Goal: Information Seeking & Learning: Learn about a topic

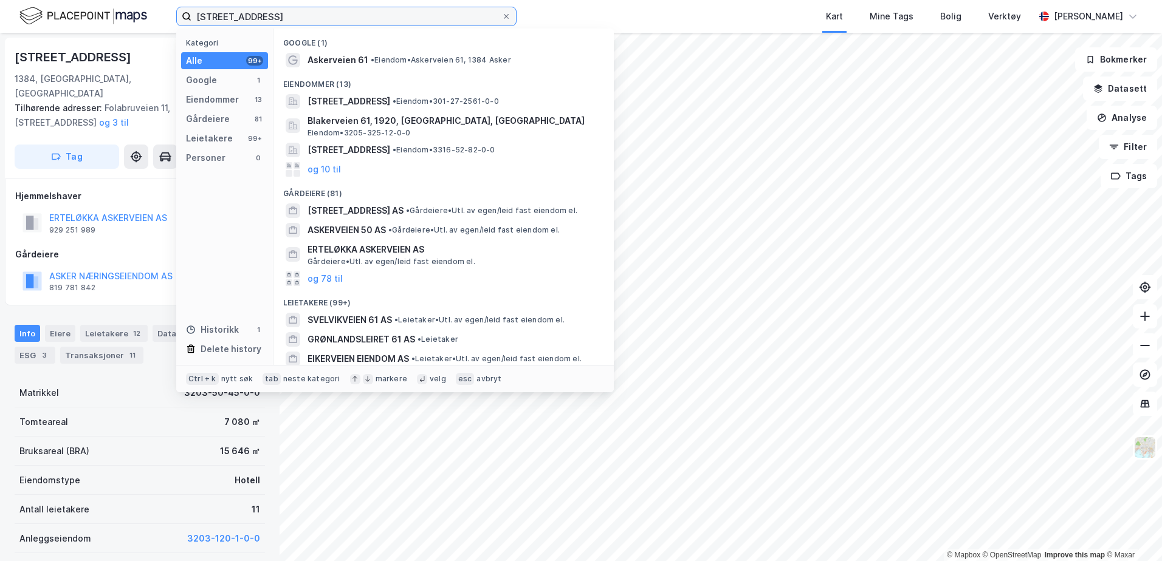
drag, startPoint x: 284, startPoint y: 19, endPoint x: 16, endPoint y: 2, distance: 267.9
click at [29, 6] on div "[STREET_ADDRESS] Kategori Alle 99+ Google 1 Eiendommer 13 Gårdeiere 81 Leietake…" at bounding box center [581, 16] width 1162 height 33
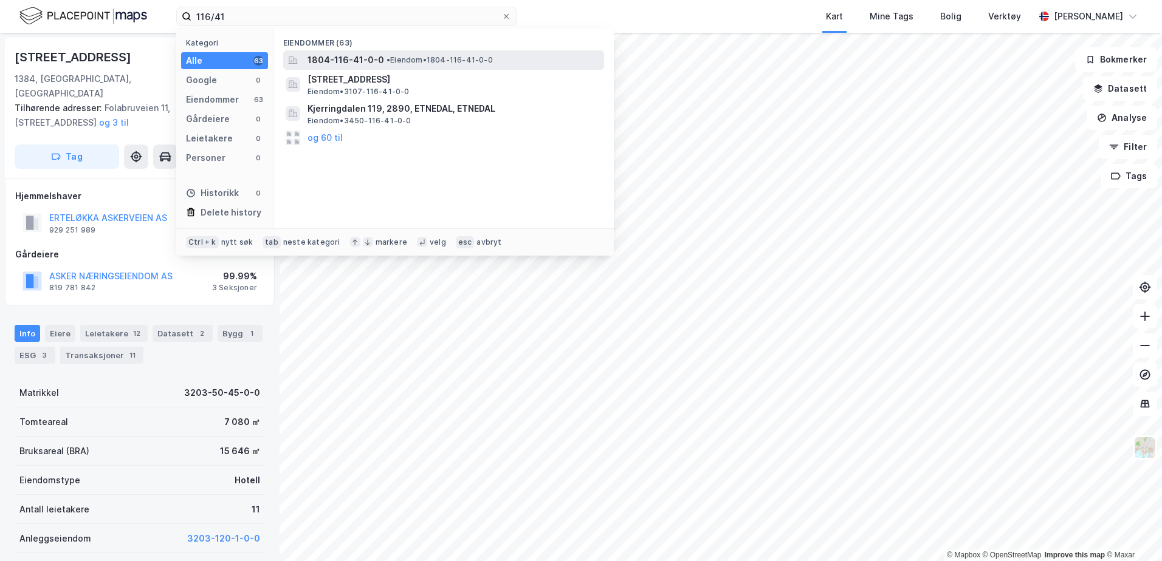
click at [394, 63] on span "• Eiendom • 1804-116-41-0-0" at bounding box center [439, 60] width 106 height 10
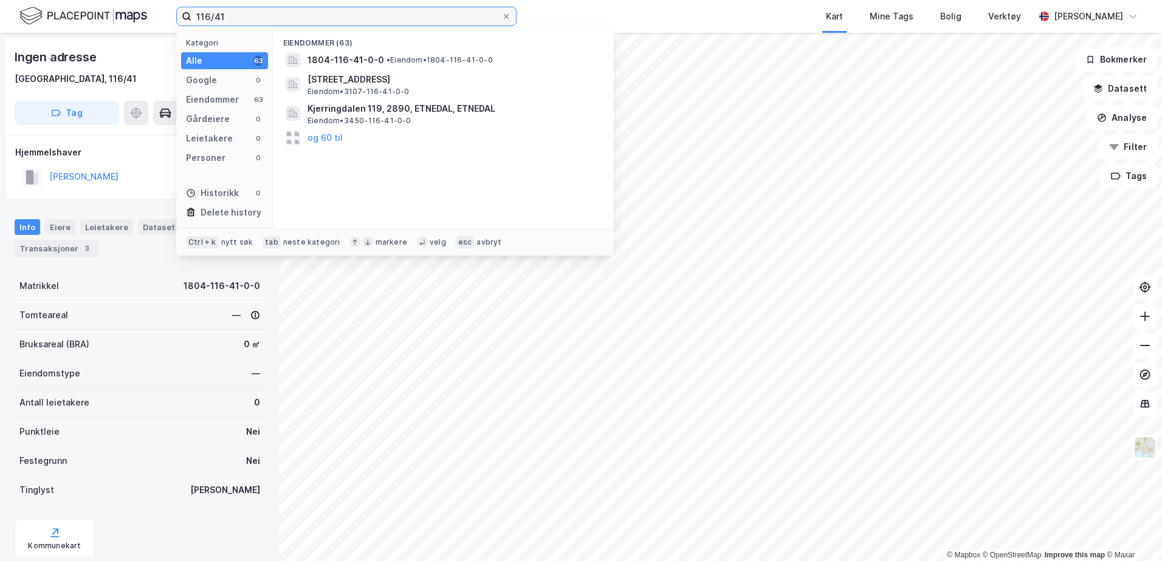
click at [267, 16] on input "116/41" at bounding box center [346, 16] width 310 height 18
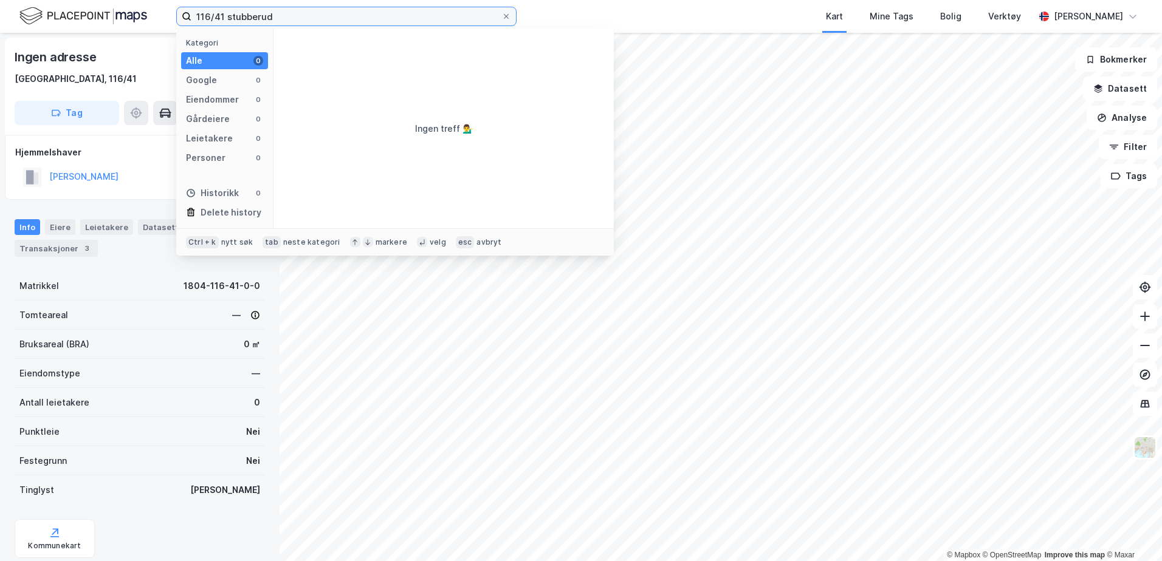
click at [259, 20] on input "116/41 stubberud" at bounding box center [346, 16] width 310 height 18
drag, startPoint x: 294, startPoint y: 17, endPoint x: 164, endPoint y: -2, distance: 131.4
click at [164, 0] on html "116/41 strømsve Kategori Alle 0 Google 0 Eiendommer 0 Gårdeiere 0 Leietakere 0 …" at bounding box center [581, 280] width 1162 height 561
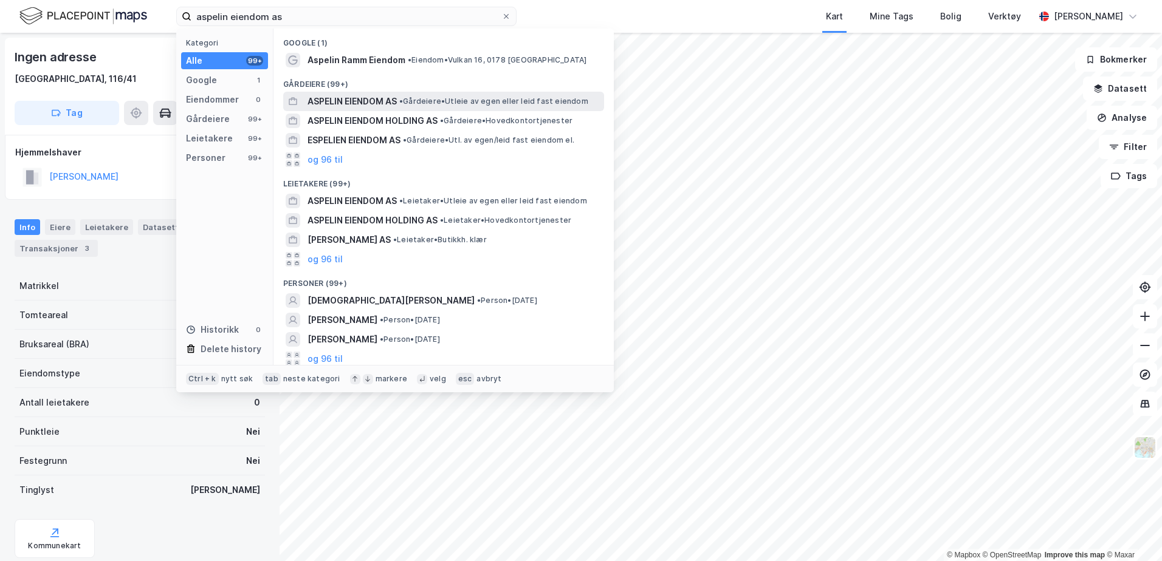
click at [386, 102] on span "ASPELIN EIENDOM AS" at bounding box center [351, 101] width 89 height 15
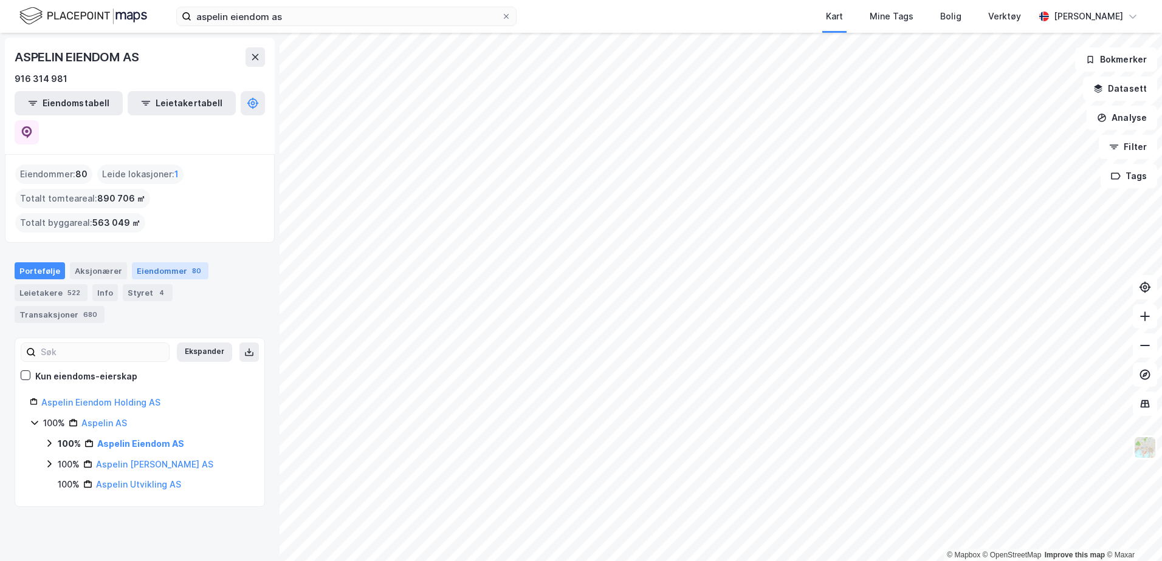
click at [144, 263] on div "Eiendommer 80" at bounding box center [170, 271] width 77 height 17
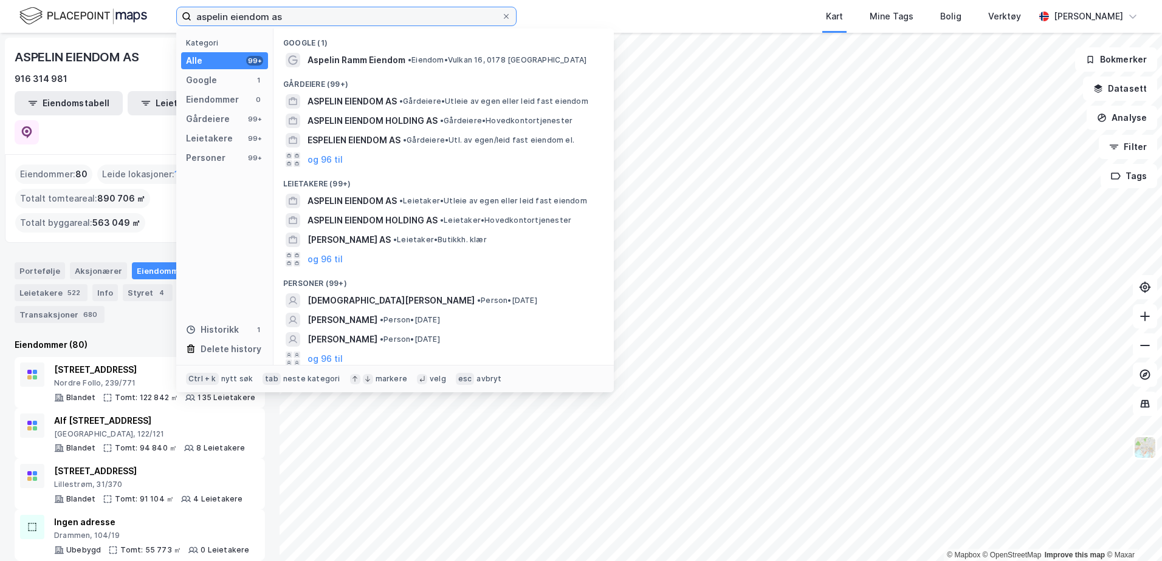
click at [300, 20] on input "aspelin eiendom as" at bounding box center [346, 16] width 310 height 18
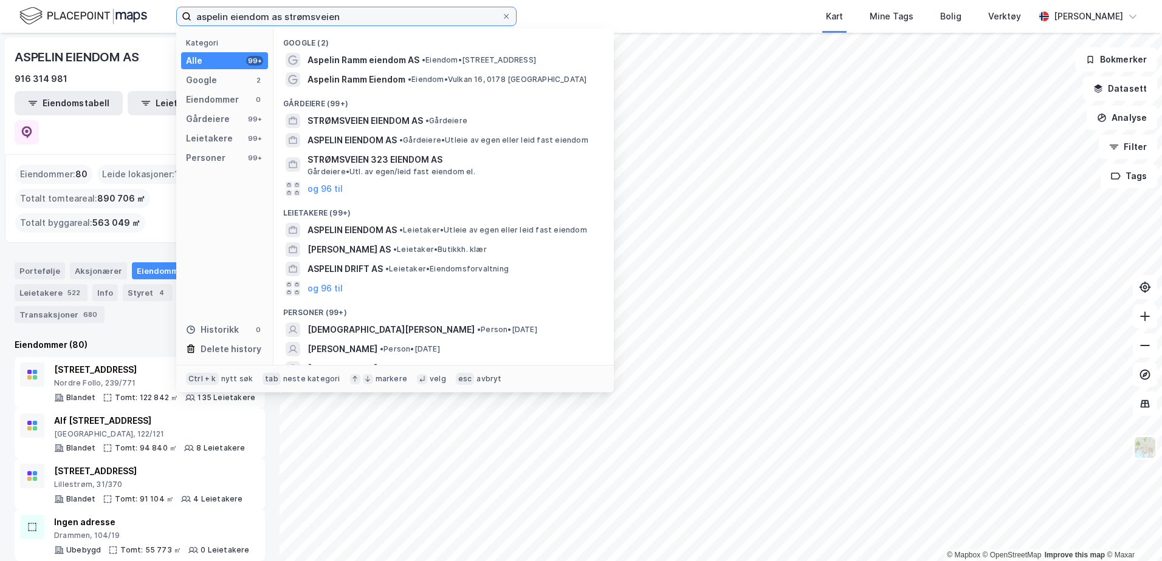
drag, startPoint x: 353, startPoint y: 16, endPoint x: -113, endPoint y: -60, distance: 472.2
click at [0, 0] on html "aspelin eiendom as strømsveien Kategori Alle 99+ Google 2 Eiendommer 0 Gårdeier…" at bounding box center [581, 280] width 1162 height 561
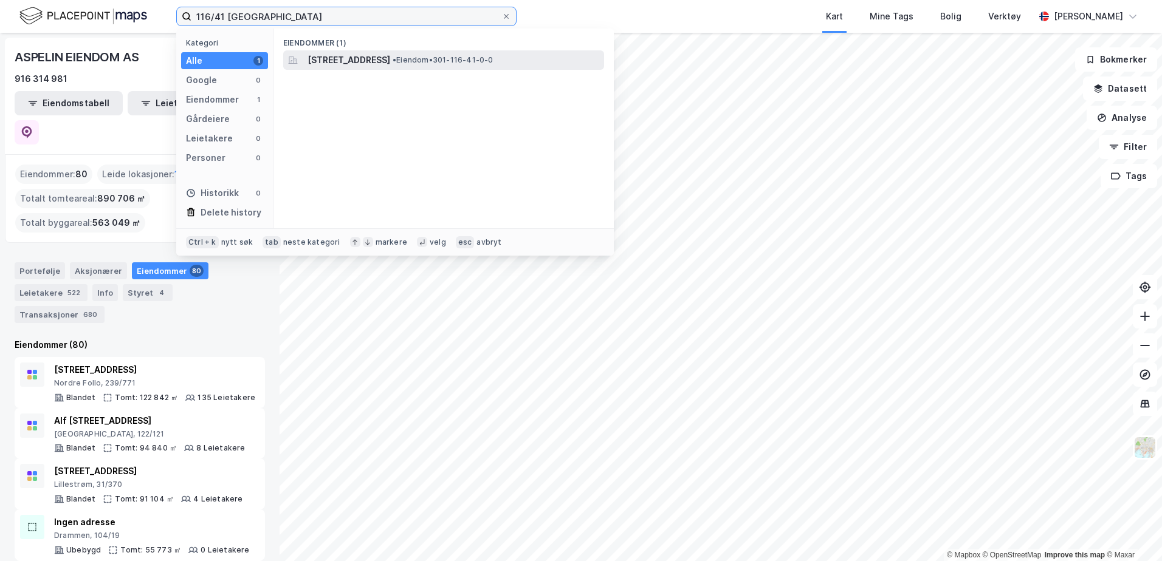
type input "116/41 [GEOGRAPHIC_DATA]"
click at [385, 56] on span "[STREET_ADDRESS]" at bounding box center [348, 60] width 83 height 15
